Goal: Transaction & Acquisition: Purchase product/service

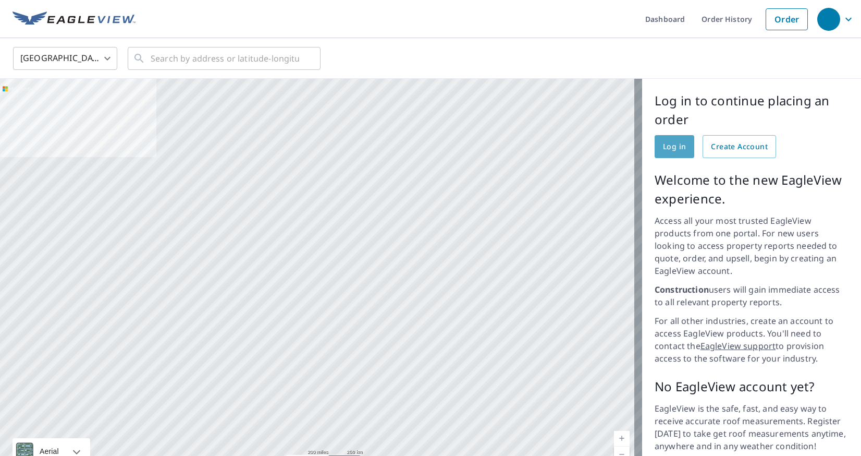
click at [668, 149] on span "Log in" at bounding box center [674, 146] width 23 height 13
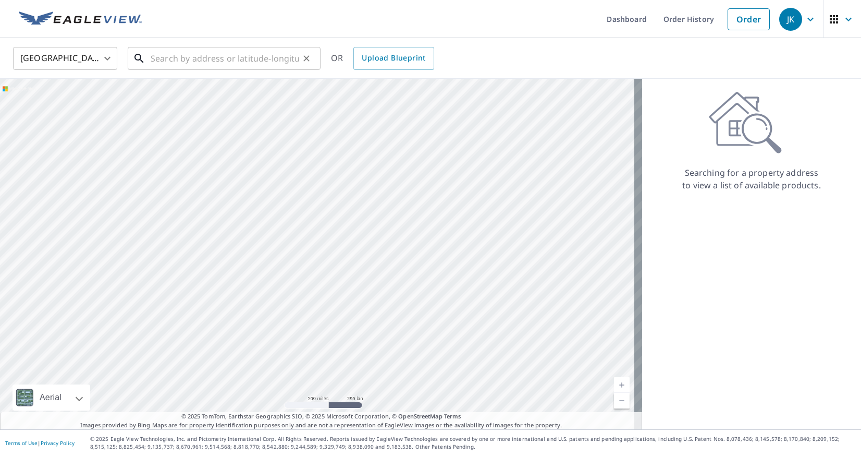
click at [187, 61] on input "text" at bounding box center [225, 58] width 149 height 29
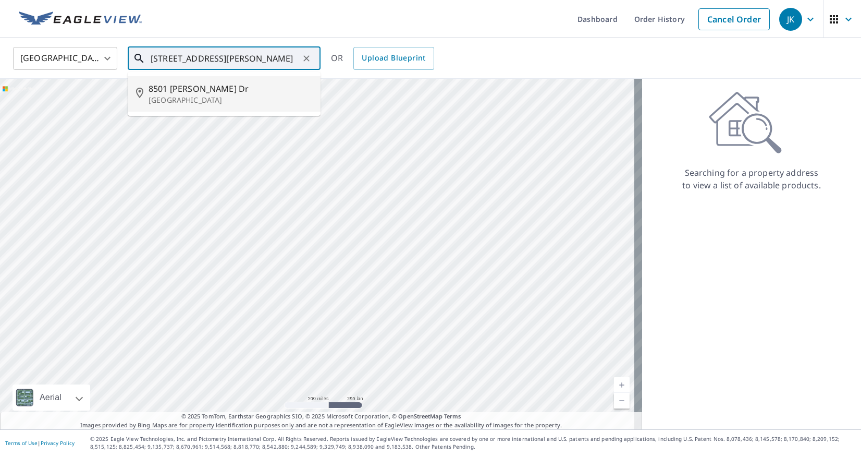
click at [188, 87] on span "8501 [PERSON_NAME] Dr" at bounding box center [231, 88] width 164 height 13
type input "[STREET_ADDRESS][PERSON_NAME]"
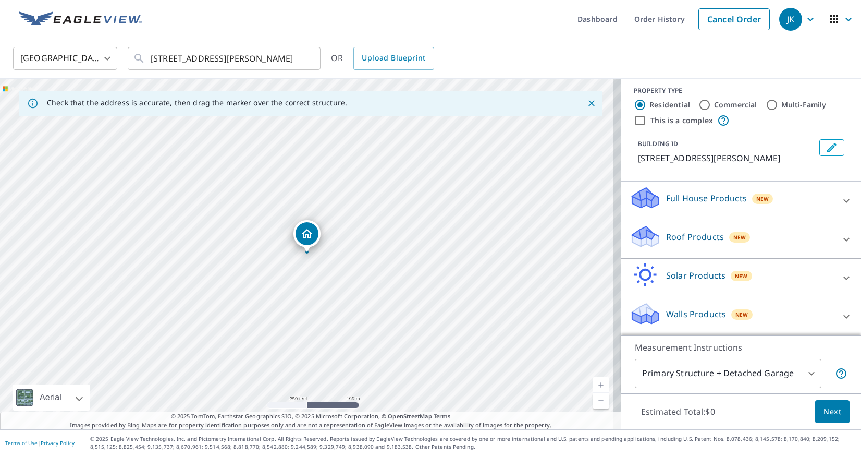
scroll to position [6, 0]
click at [634, 232] on icon at bounding box center [643, 232] width 23 height 13
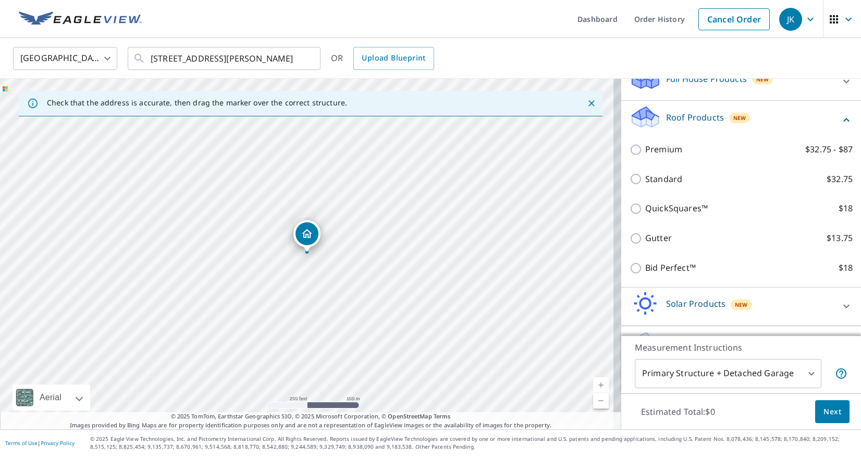
scroll to position [154, 0]
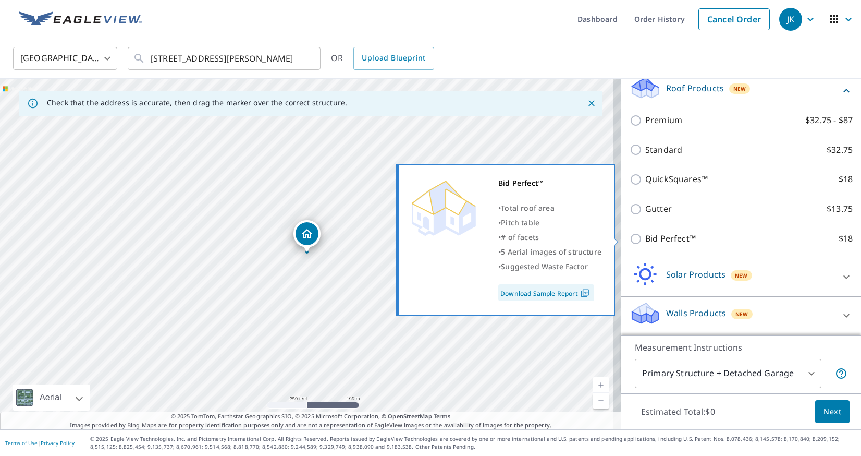
click at [630, 237] on input "Bid Perfect™ $18" at bounding box center [638, 239] width 16 height 13
checkbox input "true"
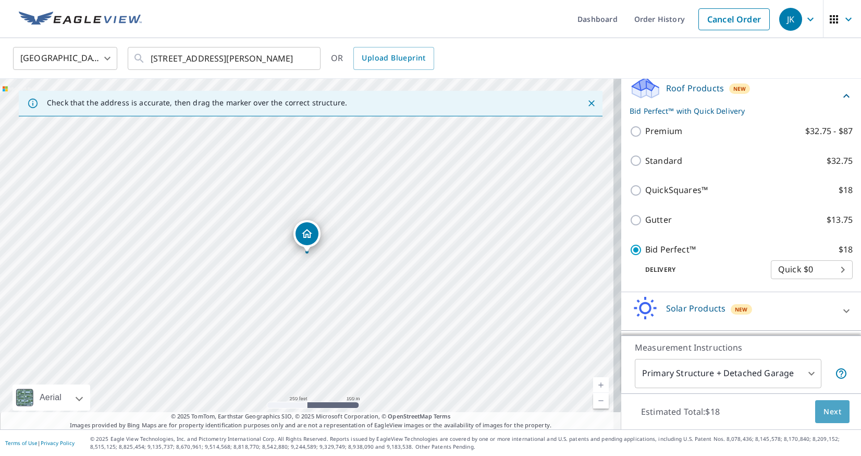
click at [824, 412] on span "Next" at bounding box center [833, 411] width 18 height 13
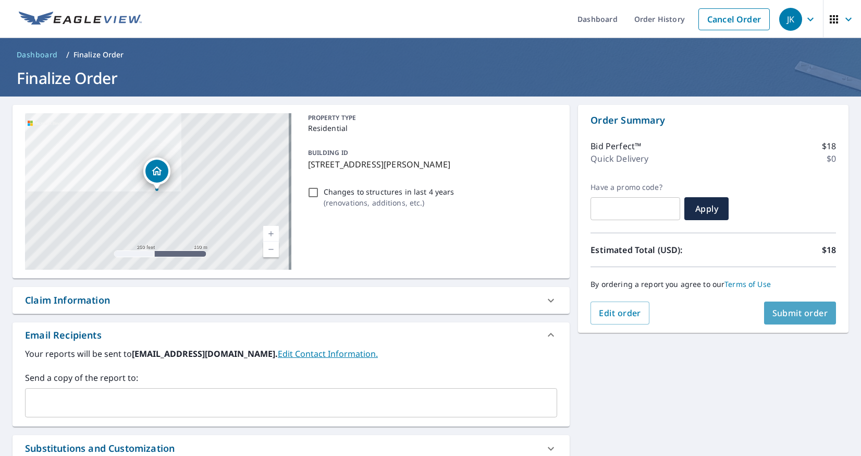
click at [774, 317] on span "Submit order" at bounding box center [801, 312] width 56 height 11
